Goal: Task Accomplishment & Management: Manage account settings

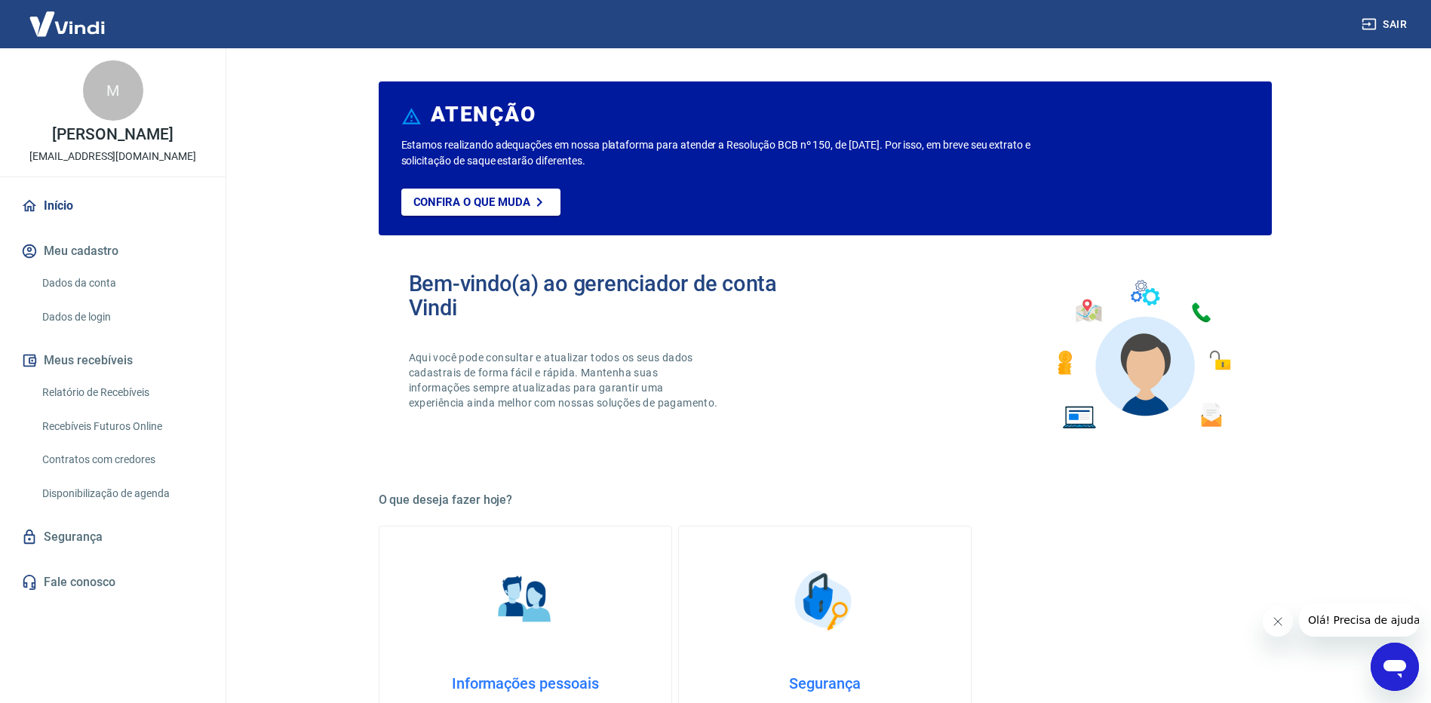
click at [662, 702] on html "Sair M [PERSON_NAME] [EMAIL_ADDRESS][DOMAIN_NAME] Início Meu cadastro Dados da …" at bounding box center [715, 351] width 1431 height 703
